Goal: Information Seeking & Learning: Learn about a topic

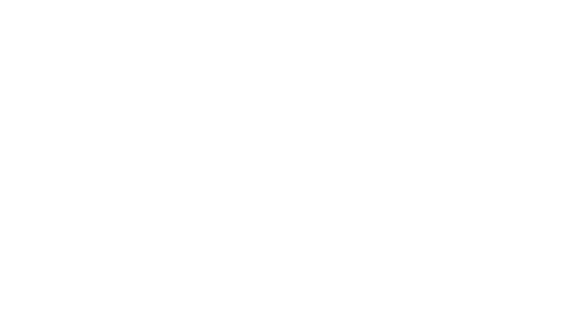
select select "Song"
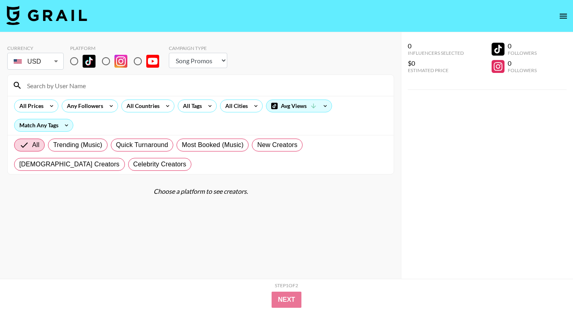
click at [71, 64] on input "radio" at bounding box center [74, 61] width 17 height 17
radio input "true"
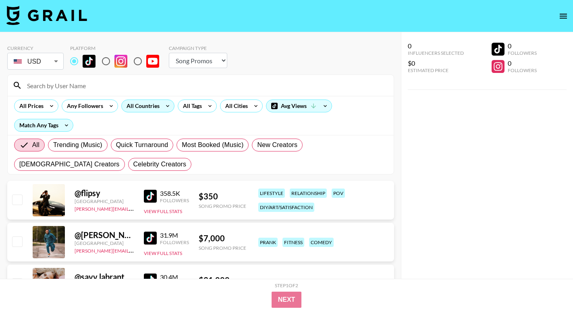
click at [137, 107] on div "All Countries" at bounding box center [141, 106] width 39 height 12
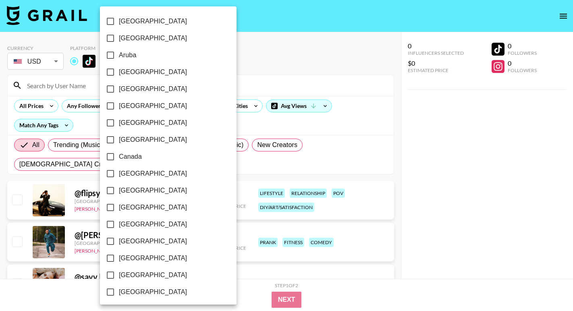
click at [259, 68] on div at bounding box center [286, 155] width 573 height 311
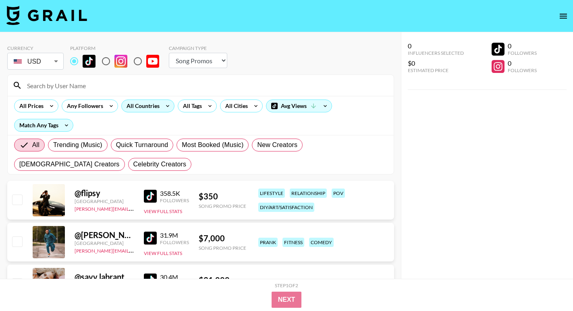
click at [155, 106] on div "All Countries" at bounding box center [141, 106] width 39 height 12
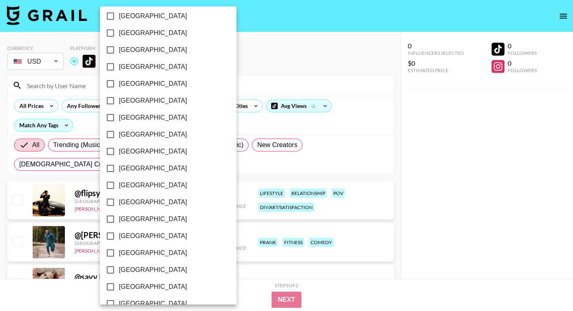
scroll to position [628, 0]
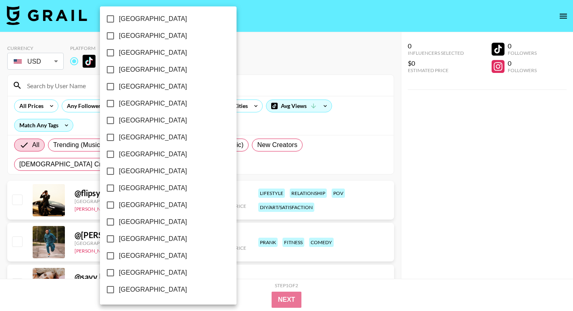
click at [131, 276] on span "[GEOGRAPHIC_DATA]" at bounding box center [153, 273] width 68 height 10
click at [119, 276] on input "[GEOGRAPHIC_DATA]" at bounding box center [110, 272] width 17 height 17
checkbox input "true"
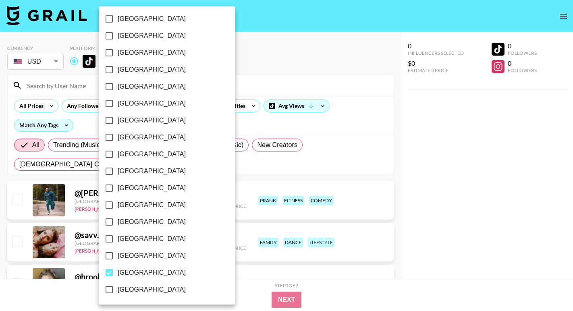
click at [133, 259] on span "[GEOGRAPHIC_DATA]" at bounding box center [152, 256] width 68 height 10
click at [118, 259] on input "[GEOGRAPHIC_DATA]" at bounding box center [109, 255] width 17 height 17
checkbox input "true"
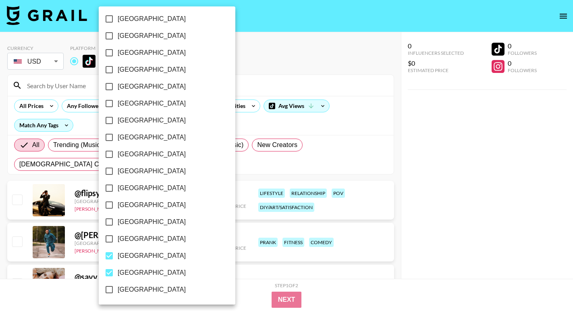
click at [282, 59] on div at bounding box center [286, 155] width 573 height 311
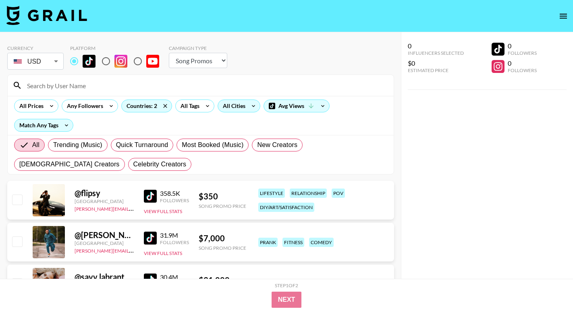
click at [240, 106] on div "All Cities" at bounding box center [232, 106] width 29 height 12
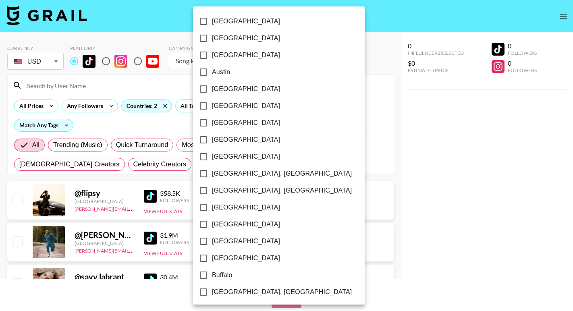
click at [184, 110] on div at bounding box center [286, 155] width 573 height 311
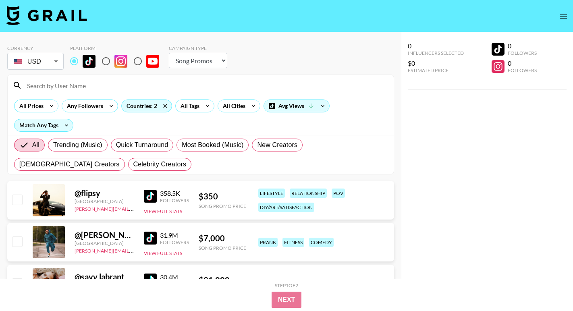
click at [185, 102] on div "[GEOGRAPHIC_DATA] [GEOGRAPHIC_DATA] [GEOGRAPHIC_DATA] [GEOGRAPHIC_DATA] [GEOGRA…" at bounding box center [286, 155] width 573 height 311
click at [191, 107] on div "All Tags" at bounding box center [188, 106] width 25 height 12
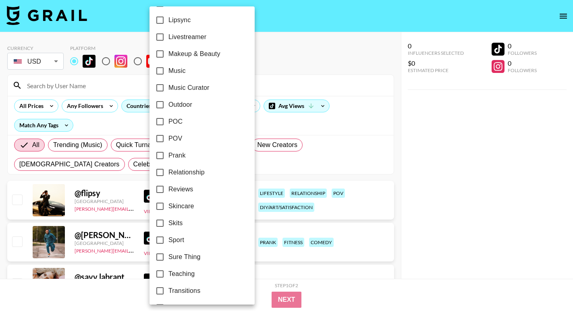
scroll to position [416, 0]
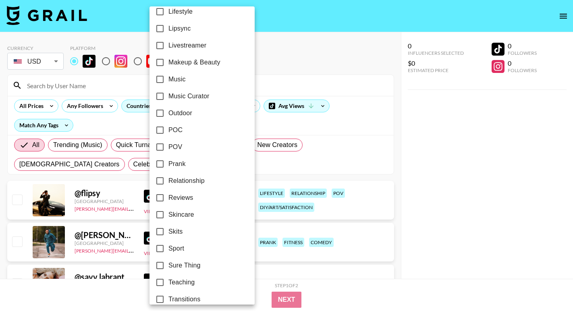
click at [180, 87] on label "Music" at bounding box center [196, 79] width 90 height 17
click at [168, 87] on input "Music" at bounding box center [159, 79] width 17 height 17
checkbox input "true"
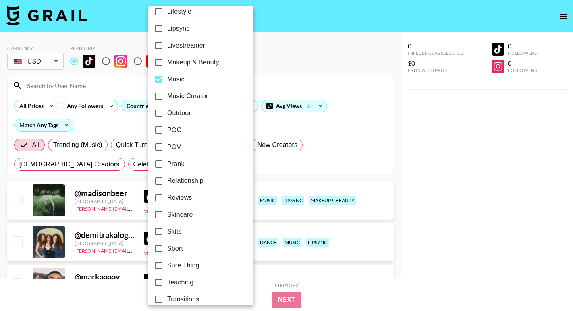
click at [185, 101] on span "Music Curator" at bounding box center [187, 96] width 41 height 10
click at [167, 101] on input "Music Curator" at bounding box center [158, 96] width 17 height 17
checkbox input "true"
click at [268, 71] on div at bounding box center [286, 155] width 573 height 311
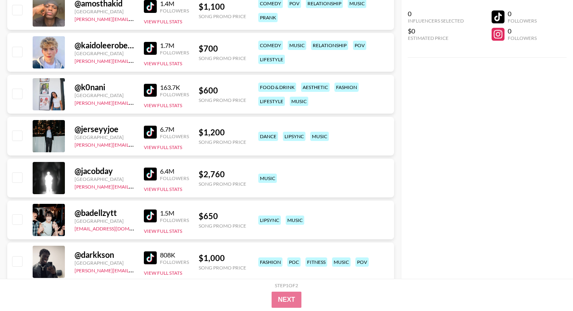
scroll to position [613, 0]
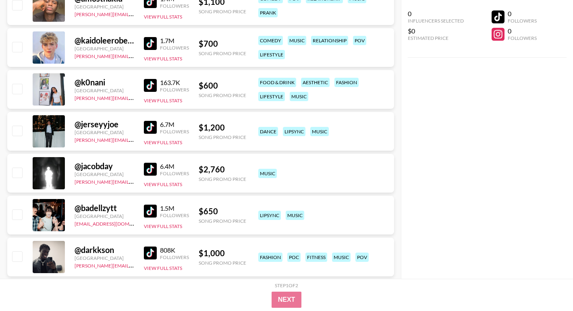
click at [149, 170] on img at bounding box center [150, 169] width 13 height 13
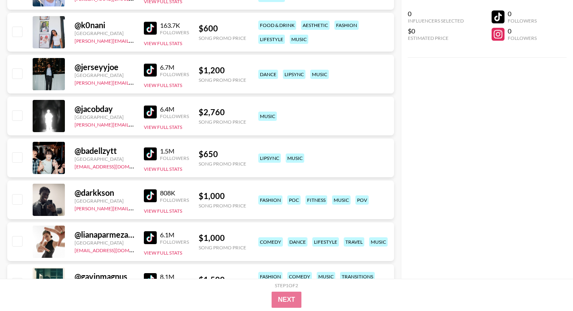
scroll to position [672, 0]
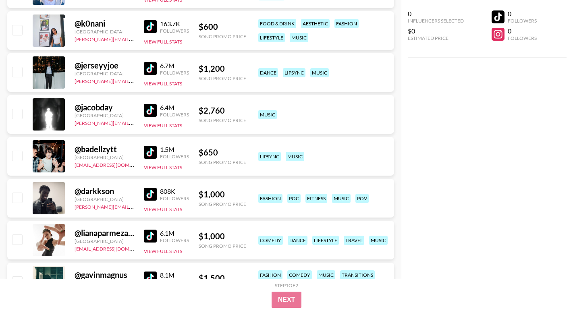
click at [150, 151] on img at bounding box center [150, 152] width 13 height 13
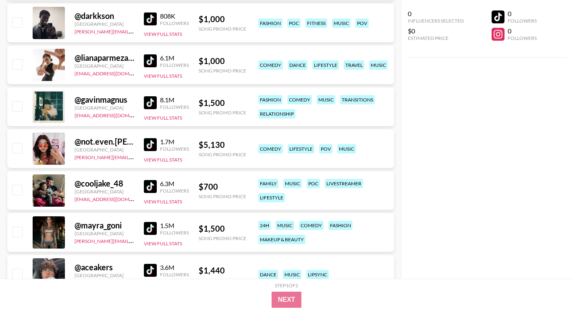
scroll to position [856, 0]
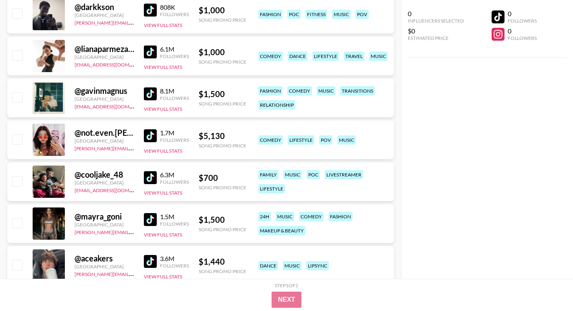
click at [151, 180] on img at bounding box center [150, 177] width 13 height 13
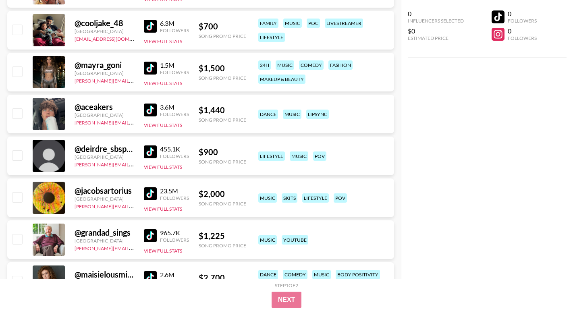
scroll to position [1022, 0]
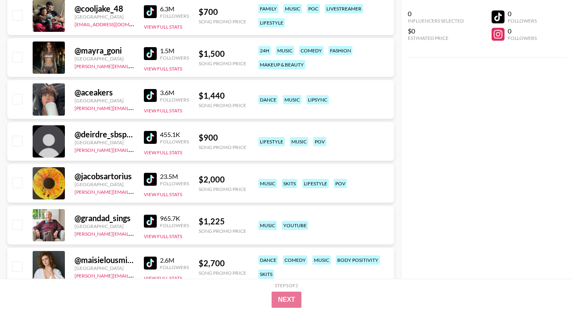
click at [149, 143] on img at bounding box center [150, 137] width 13 height 13
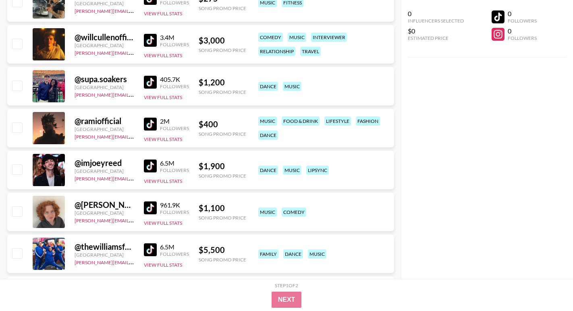
scroll to position [1374, 0]
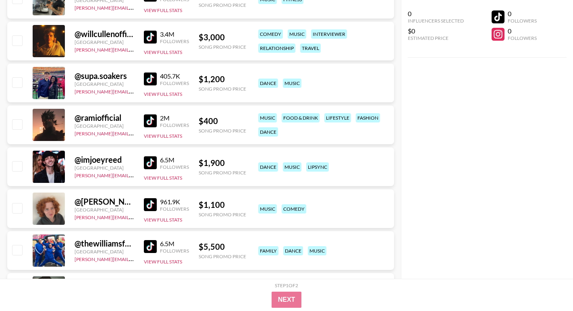
click at [153, 75] on img at bounding box center [150, 79] width 13 height 13
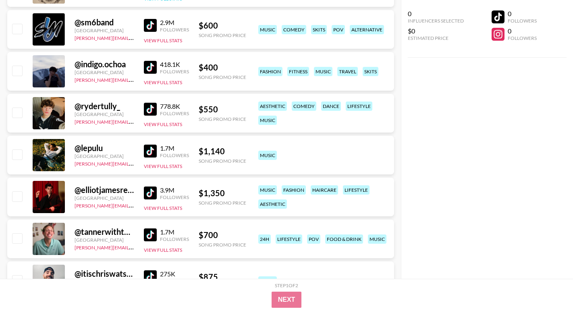
scroll to position [2111, 0]
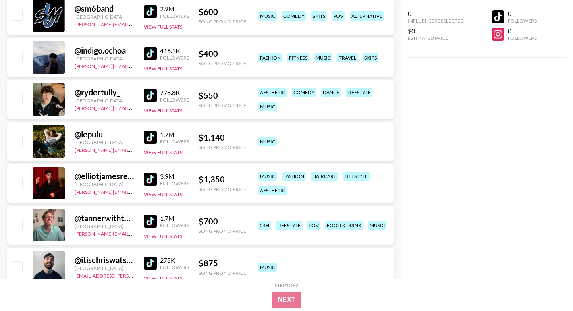
click at [154, 134] on img at bounding box center [150, 137] width 13 height 13
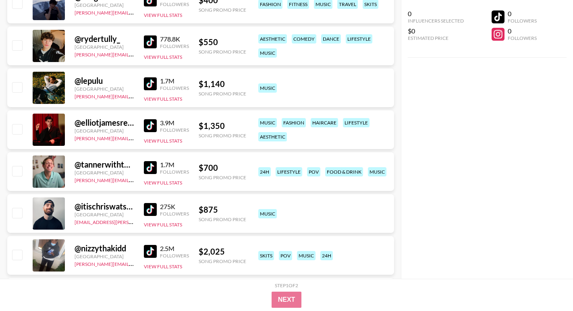
scroll to position [2191, 0]
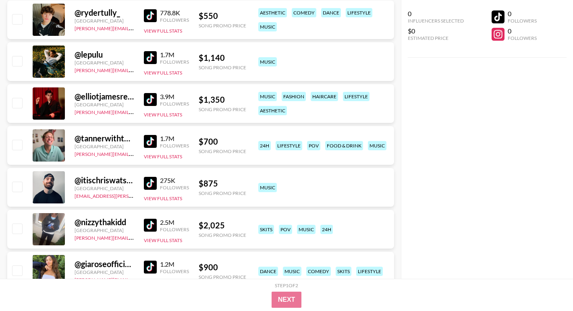
click at [149, 185] on img at bounding box center [150, 183] width 13 height 13
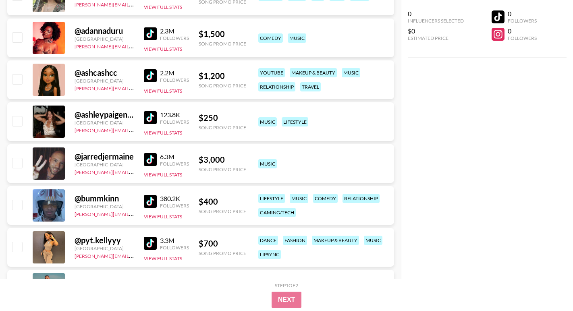
scroll to position [2556, 0]
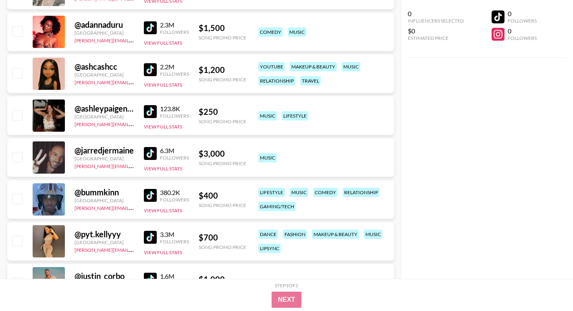
click at [148, 155] on img at bounding box center [150, 153] width 13 height 13
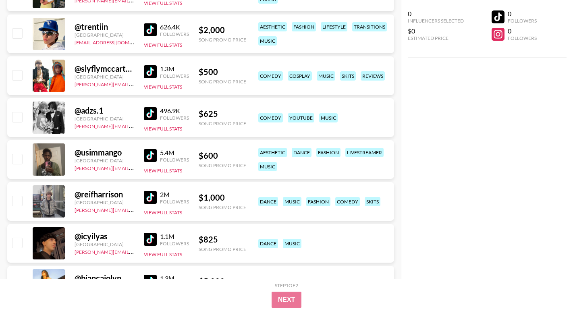
scroll to position [3110, 0]
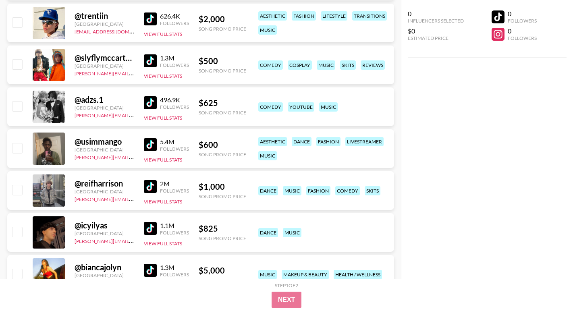
click at [155, 105] on img at bounding box center [150, 102] width 13 height 13
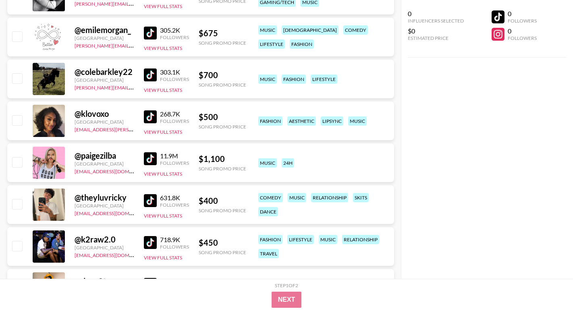
scroll to position [3476, 0]
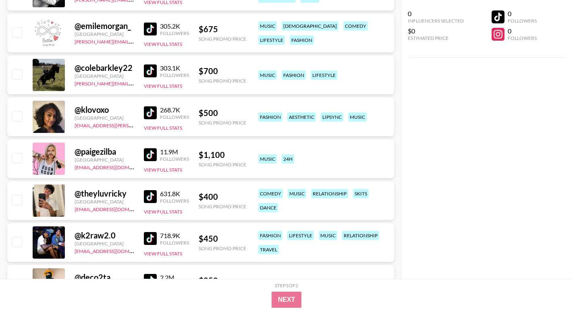
click at [155, 155] on img at bounding box center [150, 154] width 13 height 13
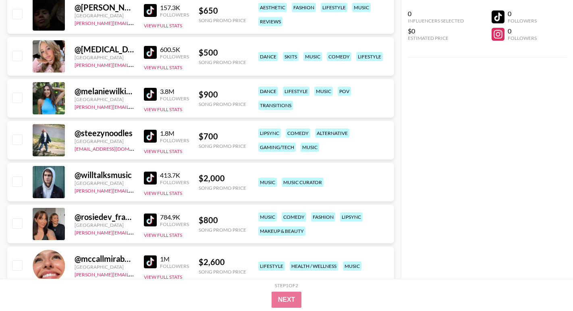
scroll to position [3915, 0]
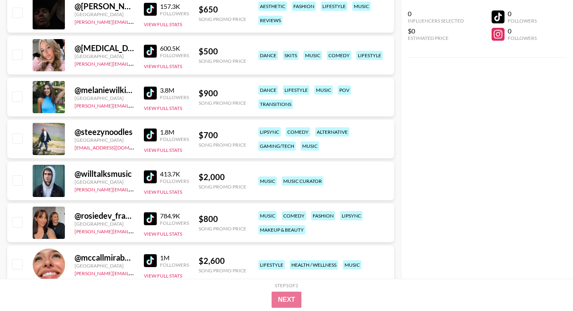
click at [149, 180] on img at bounding box center [150, 176] width 13 height 13
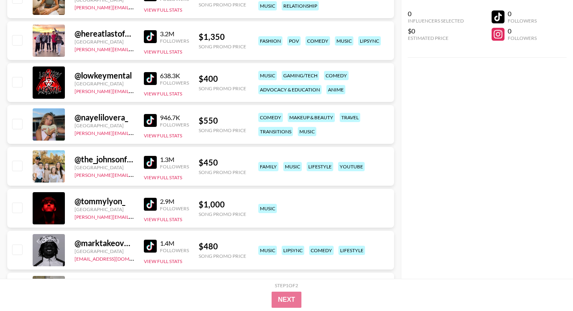
scroll to position [4309, 0]
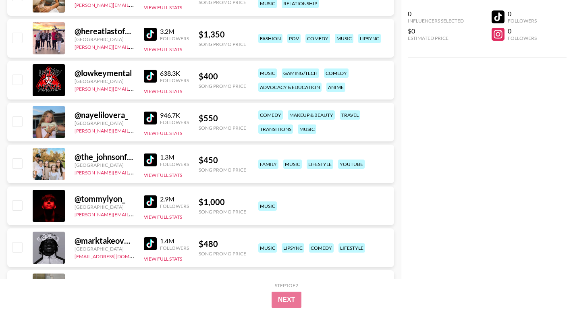
click at [154, 201] on img at bounding box center [150, 201] width 13 height 13
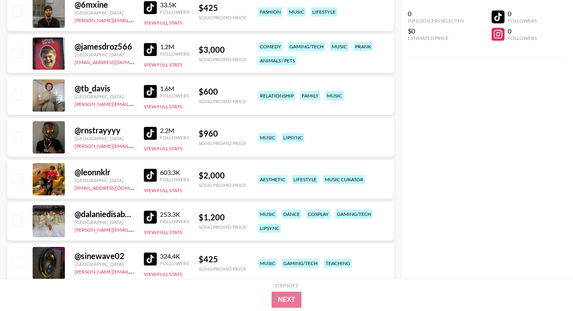
scroll to position [4605, 0]
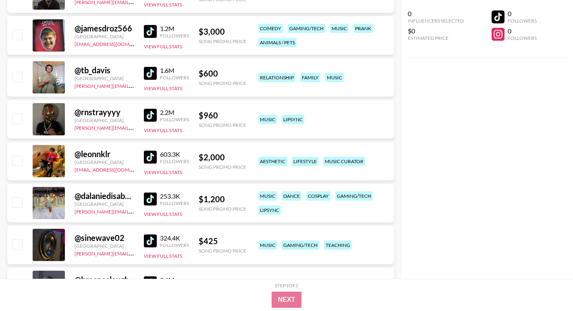
click at [150, 151] on img at bounding box center [150, 157] width 13 height 13
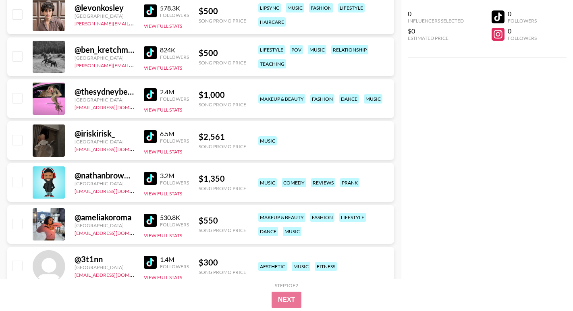
scroll to position [5760, 0]
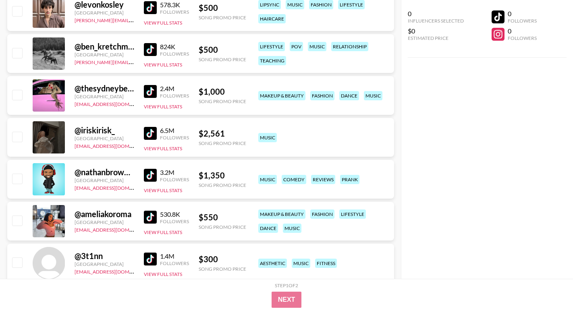
click at [150, 133] on img at bounding box center [150, 133] width 13 height 13
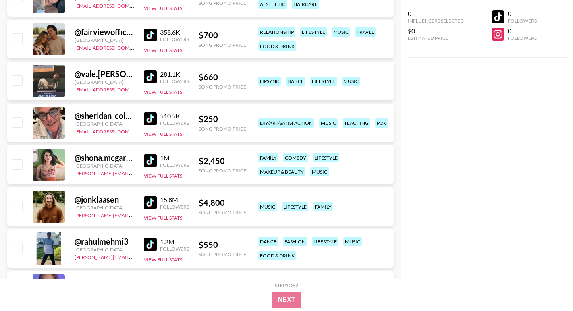
scroll to position [6436, 0]
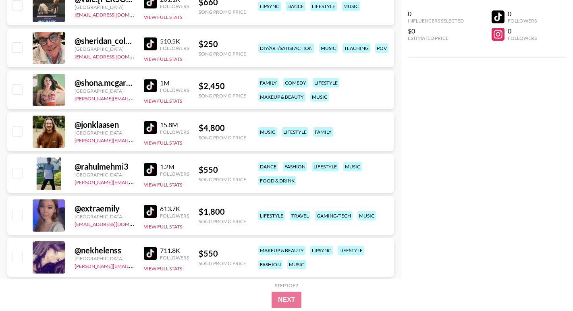
click at [153, 39] on img at bounding box center [150, 43] width 13 height 13
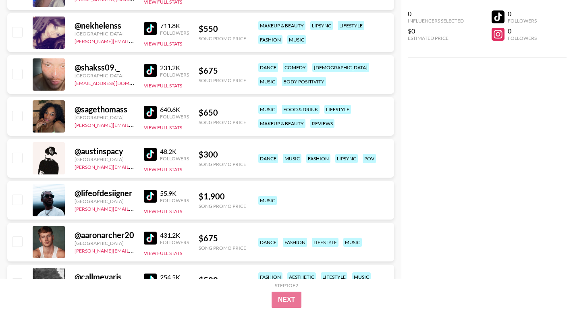
scroll to position [6661, 0]
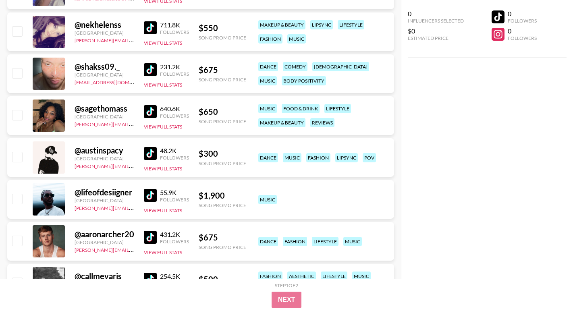
click at [150, 195] on img at bounding box center [150, 195] width 13 height 13
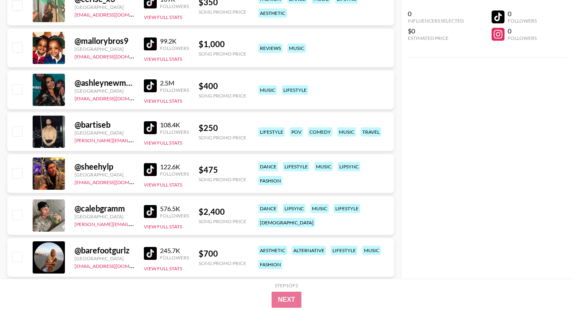
scroll to position [7603, 0]
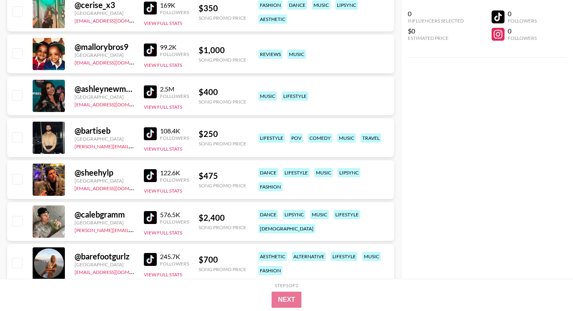
click at [153, 49] on img at bounding box center [150, 50] width 13 height 13
